Goal: Task Accomplishment & Management: Complete application form

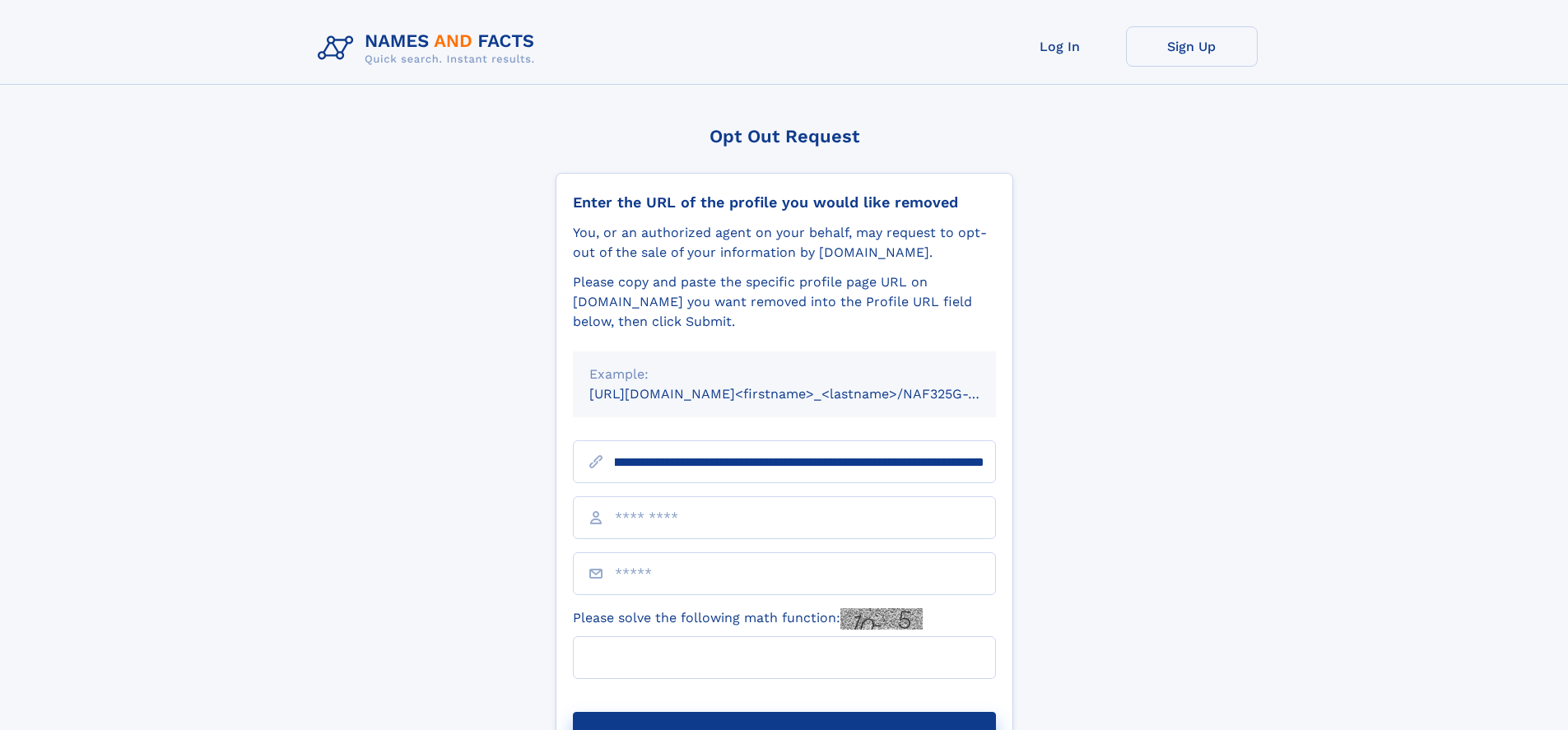
scroll to position [0, 203]
type input "**********"
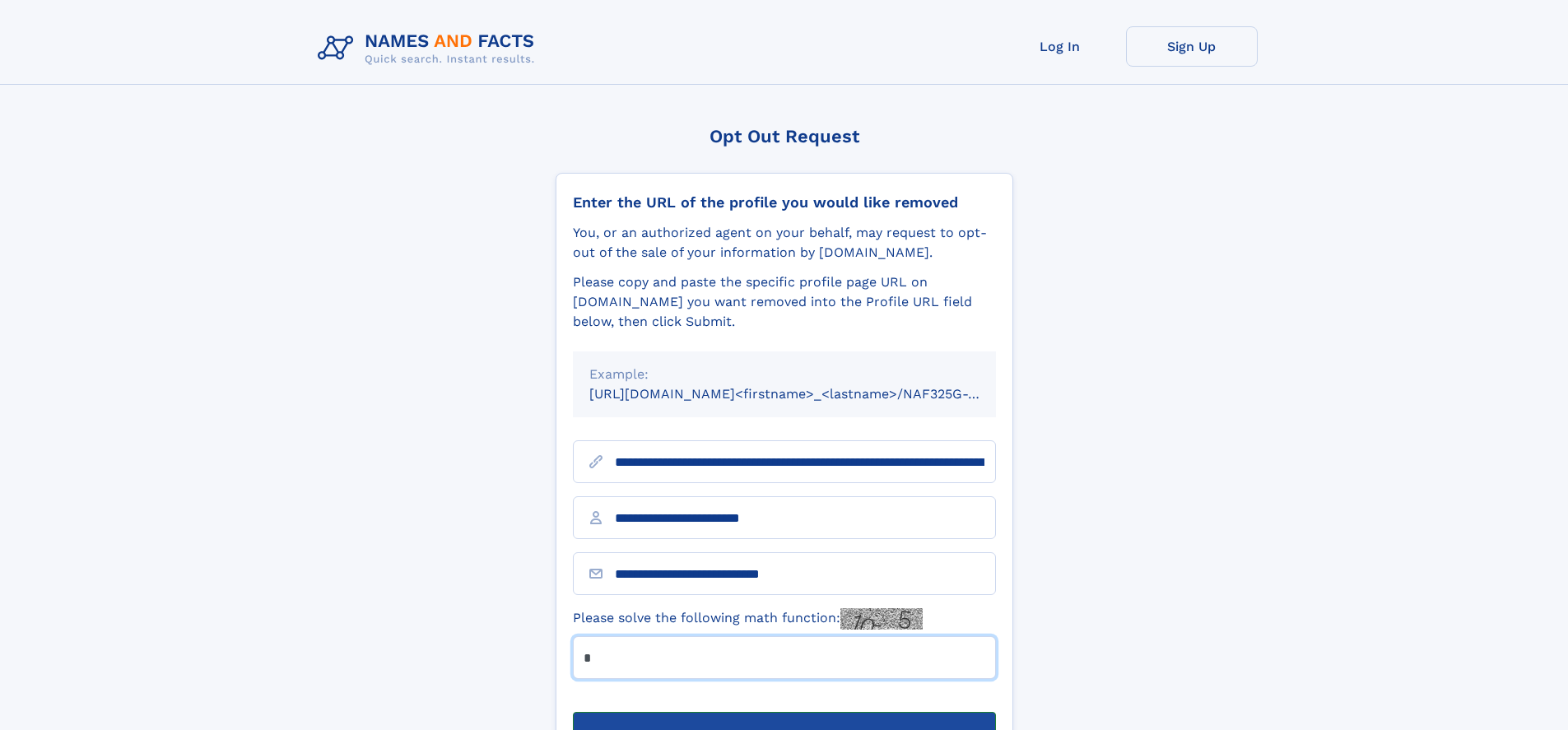
type input "*"
click at [783, 712] on button "Submit Opt Out Request" at bounding box center [784, 738] width 423 height 53
